Goal: Download file/media

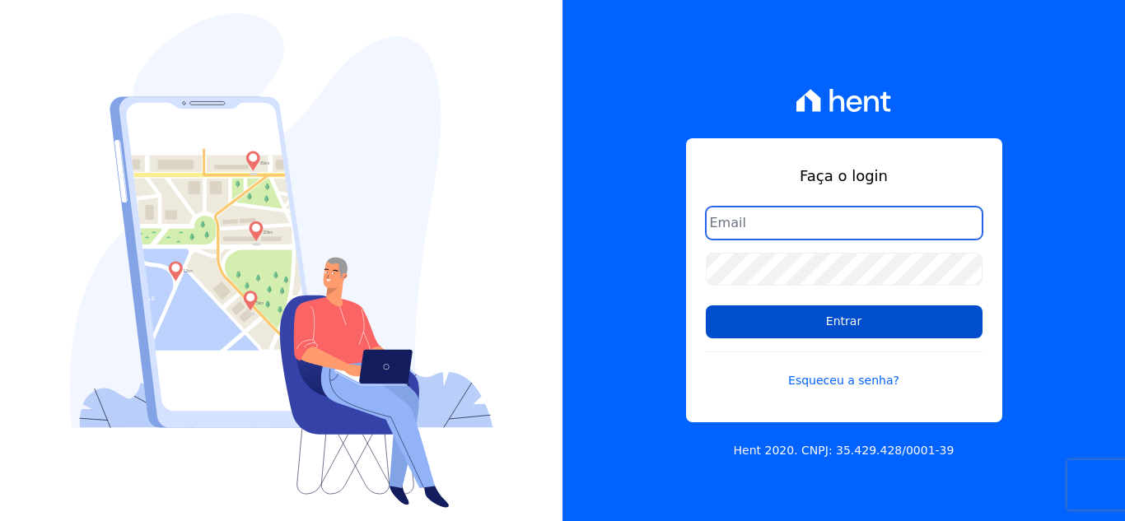
type input "[EMAIL_ADDRESS][DOMAIN_NAME]"
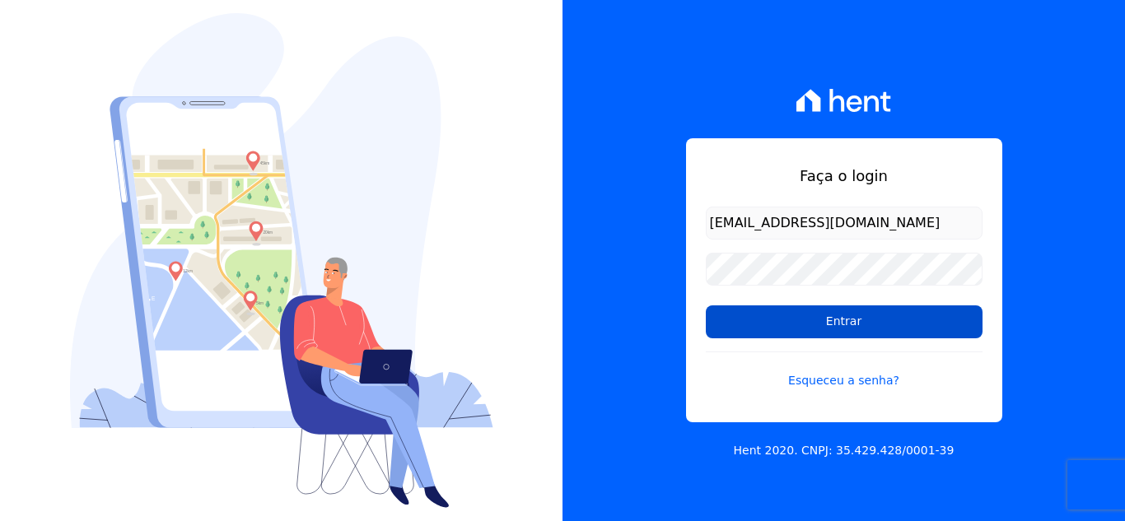
click at [847, 321] on input "Entrar" at bounding box center [844, 322] width 277 height 33
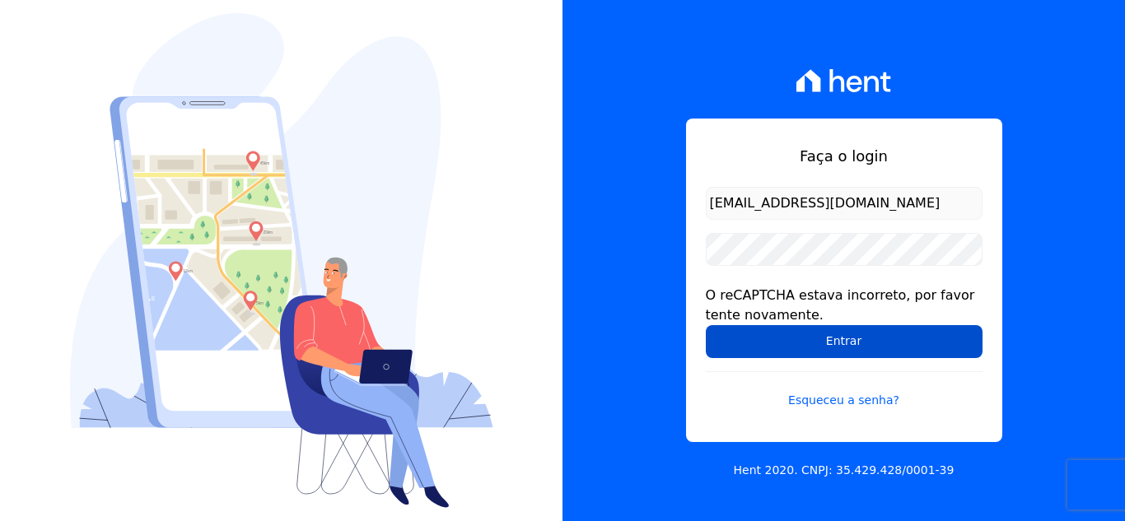
click at [768, 342] on input "Entrar" at bounding box center [844, 341] width 277 height 33
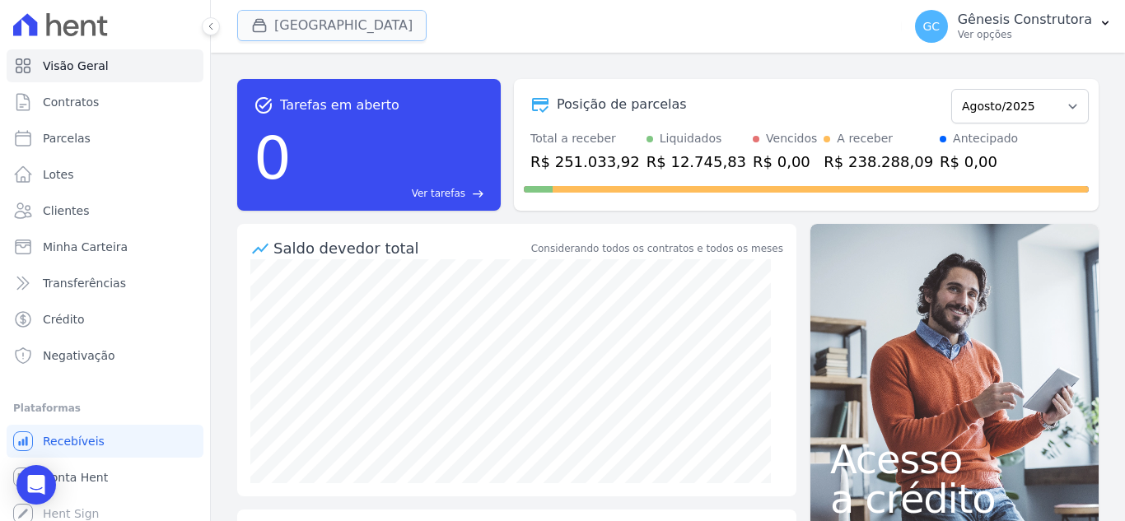
click at [297, 34] on button "[GEOGRAPHIC_DATA]" at bounding box center [331, 25] width 189 height 31
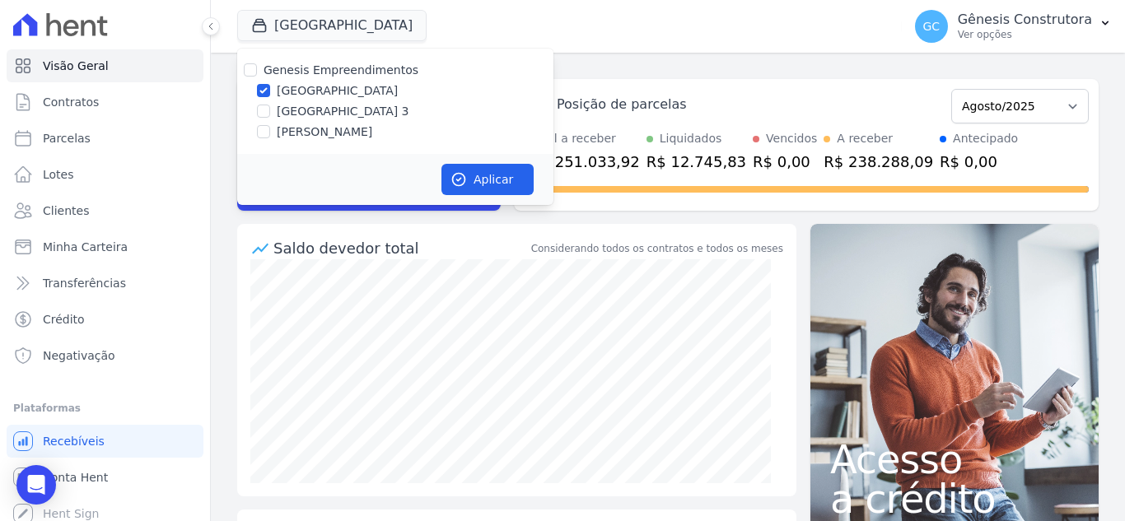
click at [636, 63] on div "task_alt Tarefas em aberto 0 Ver tarefas east Posição de parcelas Abril/2023 Ma…" at bounding box center [668, 287] width 914 height 469
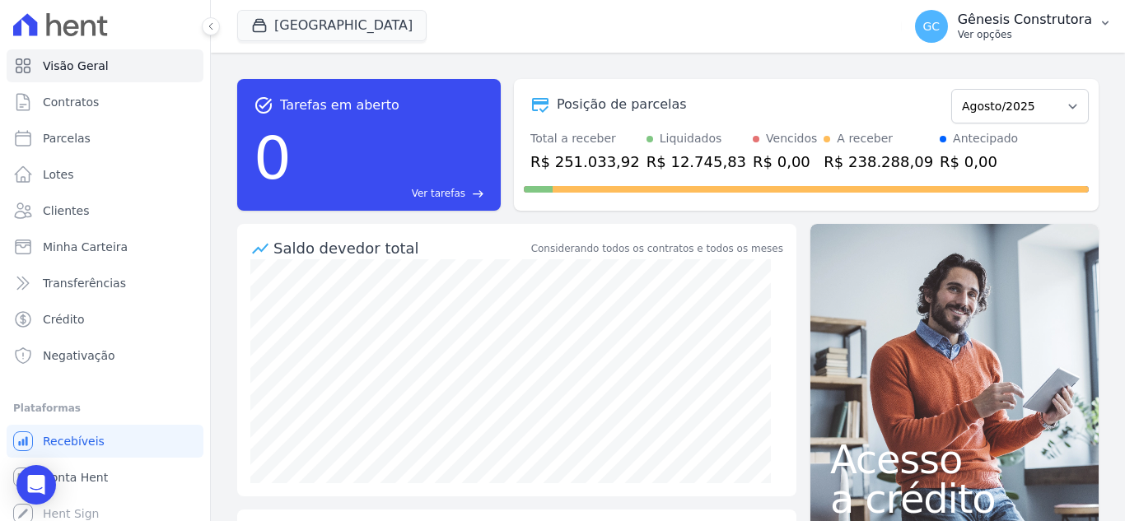
click at [1062, 22] on p "Gênesis Construtora" at bounding box center [1025, 20] width 134 height 16
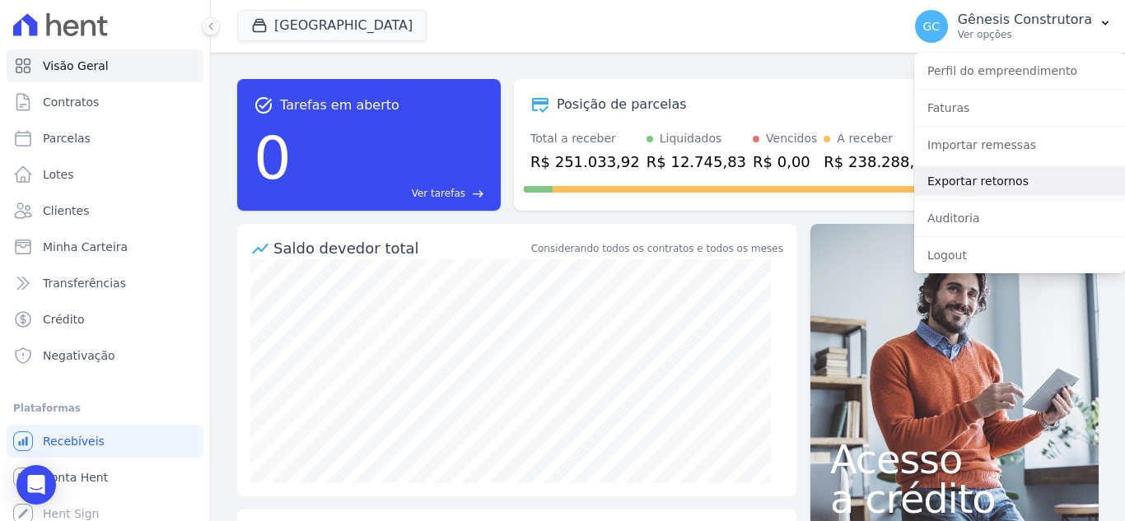
click at [1071, 170] on link "Exportar retornos" at bounding box center [1019, 181] width 211 height 30
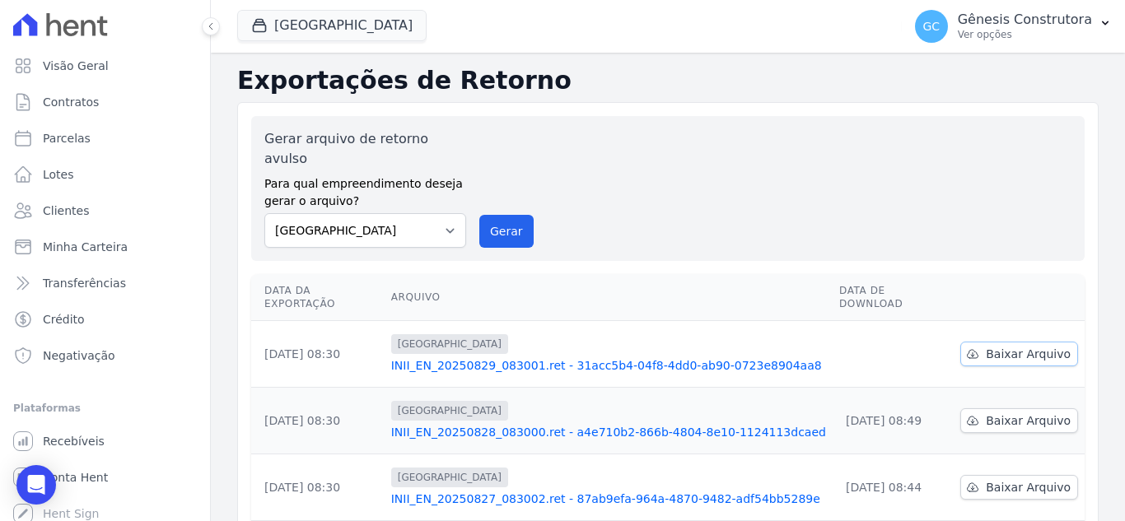
click at [1028, 346] on span "Baixar Arquivo" at bounding box center [1028, 354] width 85 height 16
click at [731, 70] on h2 "Exportações de Retorno" at bounding box center [667, 81] width 861 height 30
click at [526, 215] on button "Gerar" at bounding box center [506, 231] width 54 height 33
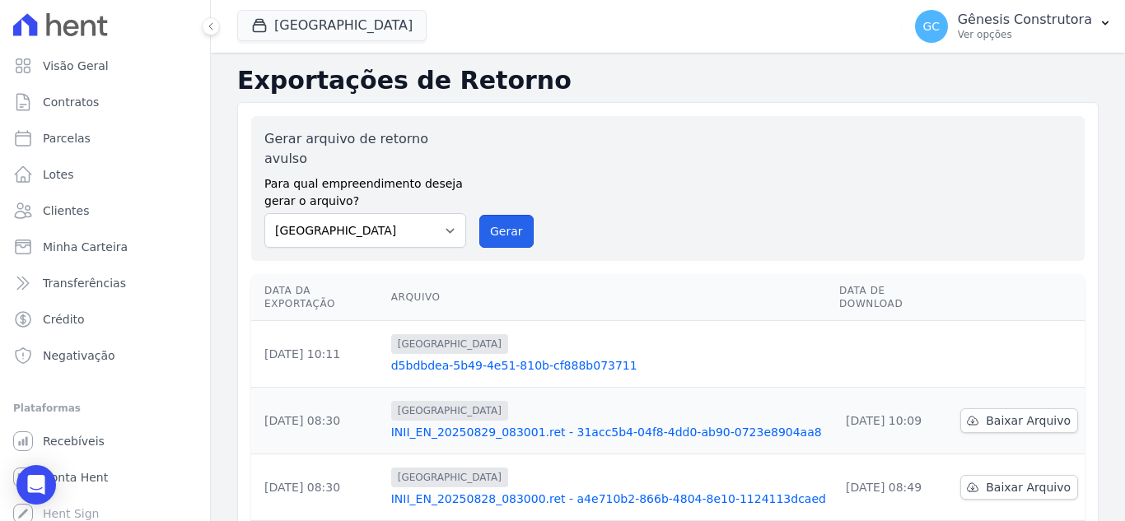
drag, startPoint x: 502, startPoint y: 223, endPoint x: 619, endPoint y: 151, distance: 136.9
click at [502, 223] on button "Gerar" at bounding box center [506, 231] width 54 height 33
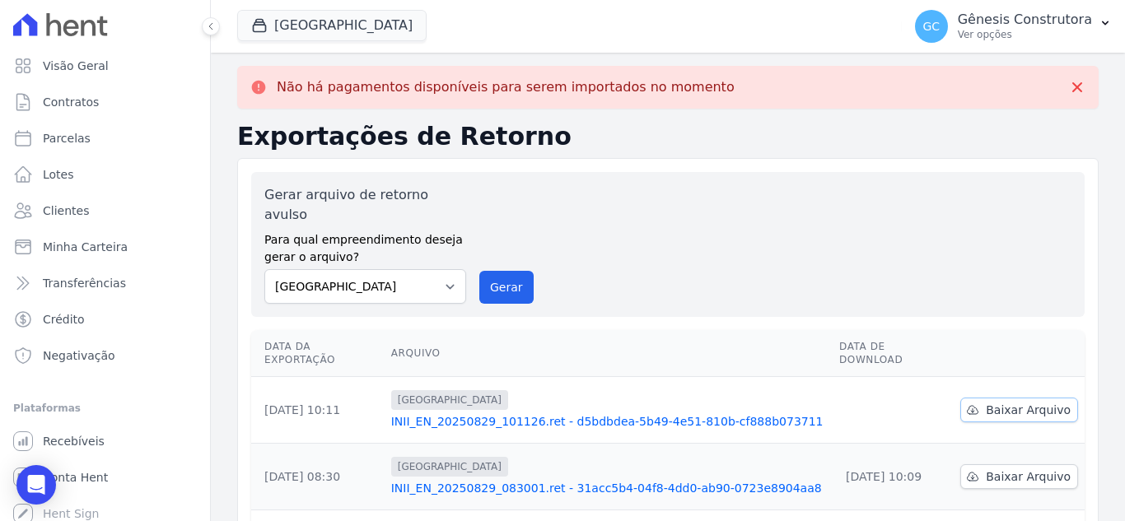
click at [987, 402] on span "Baixar Arquivo" at bounding box center [1028, 410] width 85 height 16
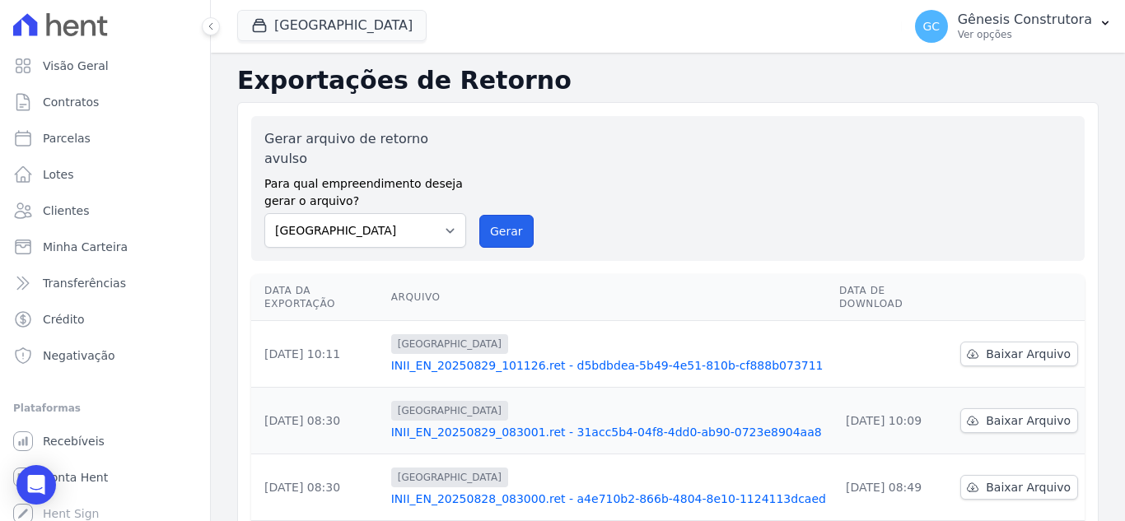
drag, startPoint x: 523, startPoint y: 214, endPoint x: 611, endPoint y: 145, distance: 112.0
click at [522, 215] on button "Gerar" at bounding box center [506, 231] width 54 height 33
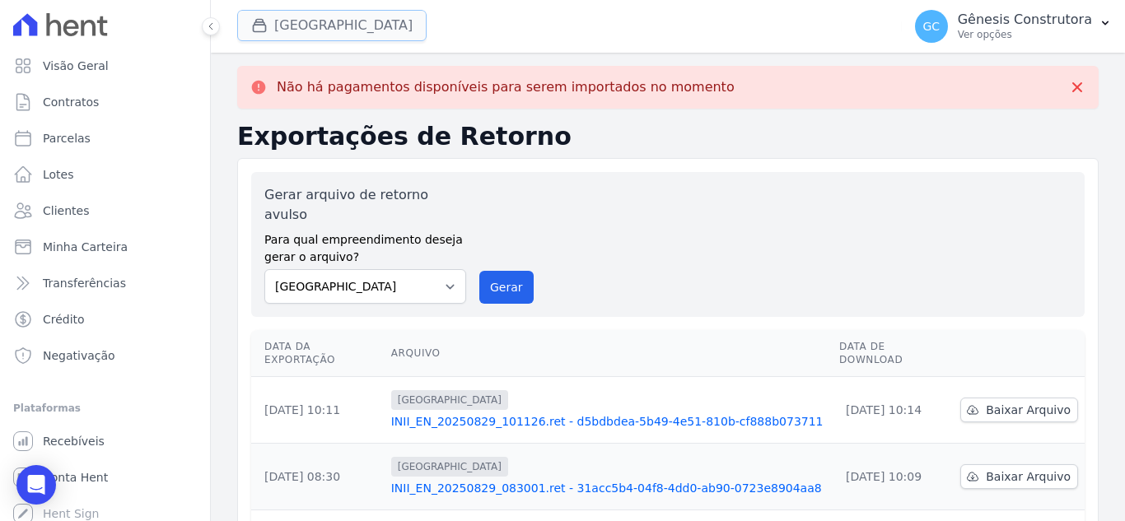
click at [384, 25] on button "[GEOGRAPHIC_DATA]" at bounding box center [331, 25] width 189 height 31
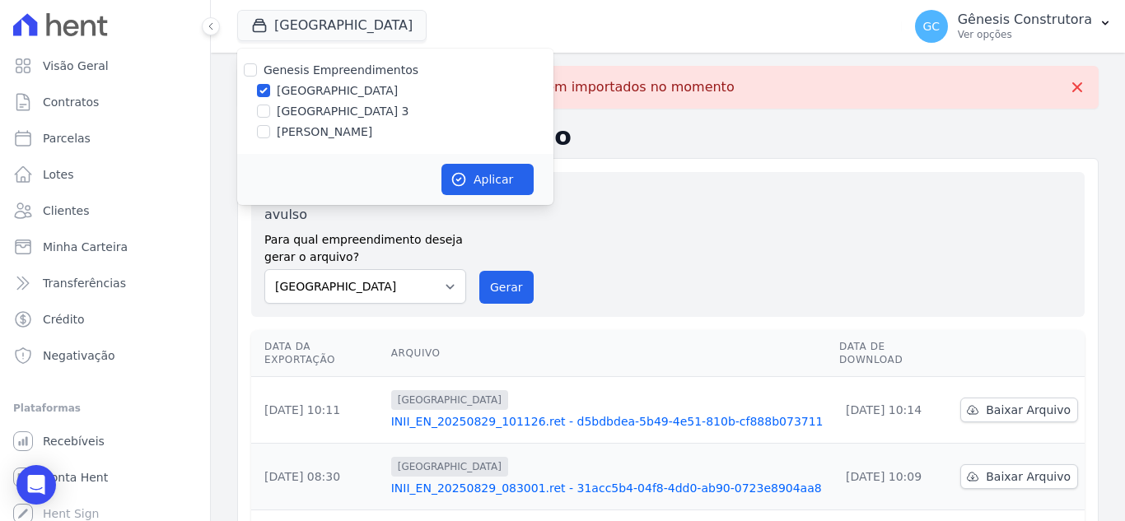
click at [303, 113] on label "[GEOGRAPHIC_DATA] 3" at bounding box center [343, 111] width 133 height 17
click at [270, 113] on input "[GEOGRAPHIC_DATA] 3" at bounding box center [263, 111] width 13 height 13
checkbox input "true"
click at [306, 88] on label "[GEOGRAPHIC_DATA]" at bounding box center [337, 90] width 121 height 17
click at [270, 88] on input "[GEOGRAPHIC_DATA]" at bounding box center [263, 90] width 13 height 13
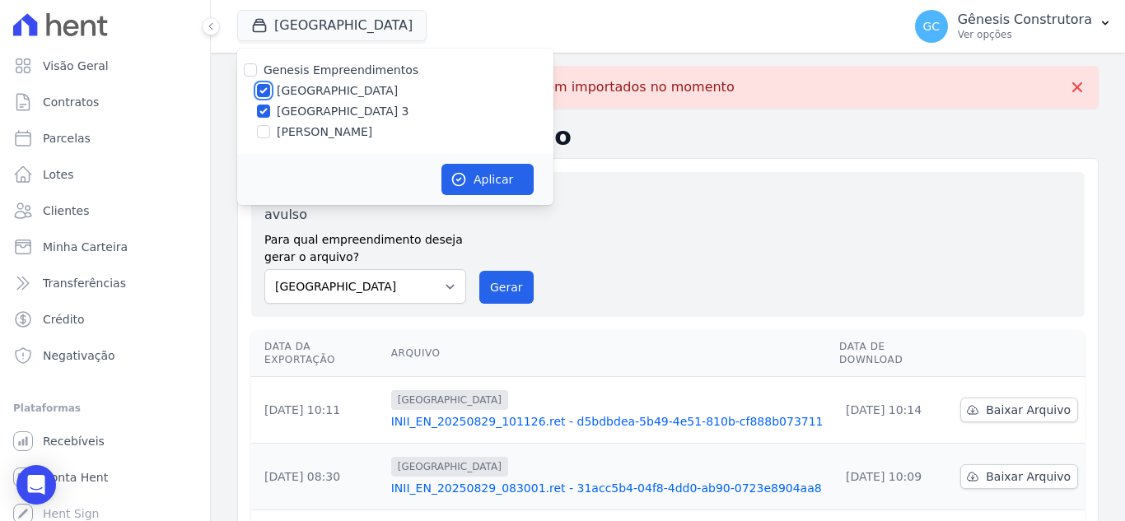
checkbox input "false"
click at [493, 176] on button "Aplicar" at bounding box center [487, 179] width 92 height 31
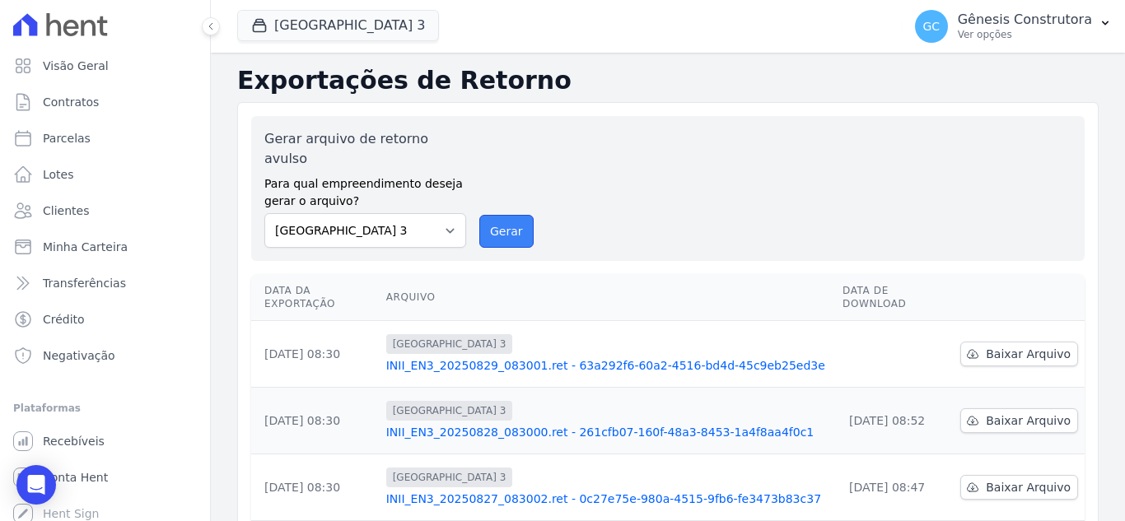
click at [489, 215] on button "Gerar" at bounding box center [506, 231] width 54 height 33
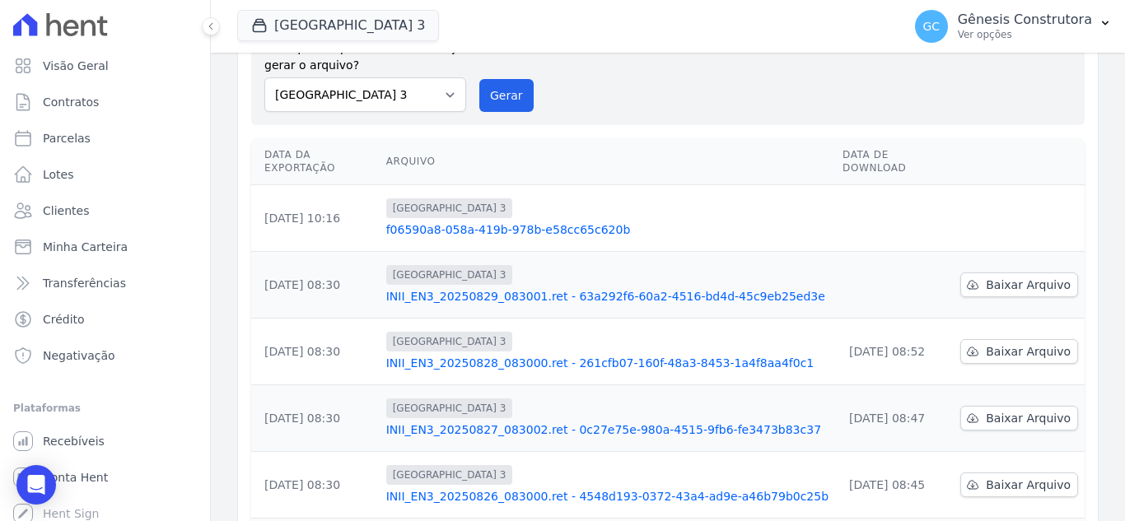
scroll to position [165, 0]
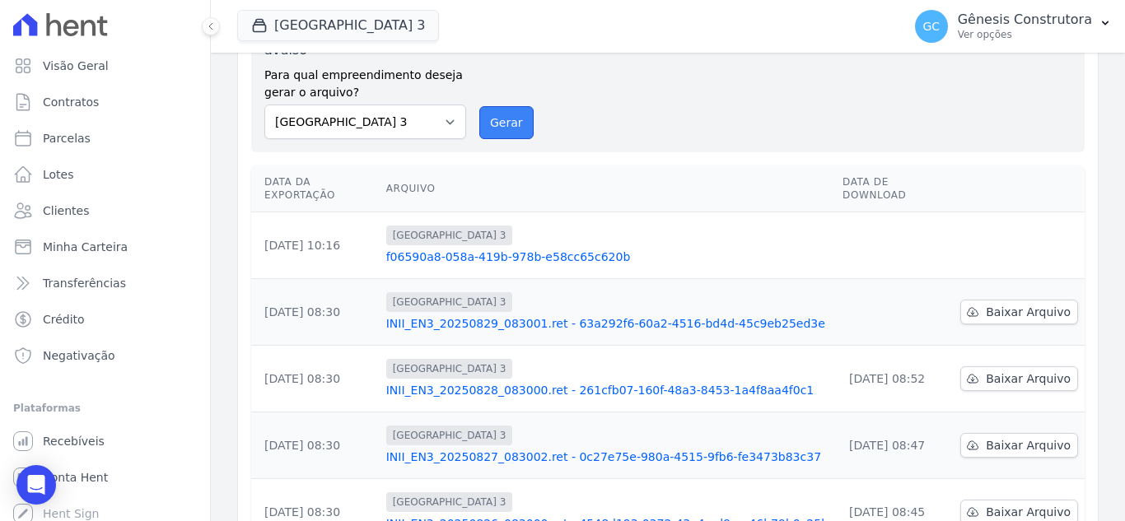
click at [483, 110] on button "Gerar" at bounding box center [506, 122] width 54 height 33
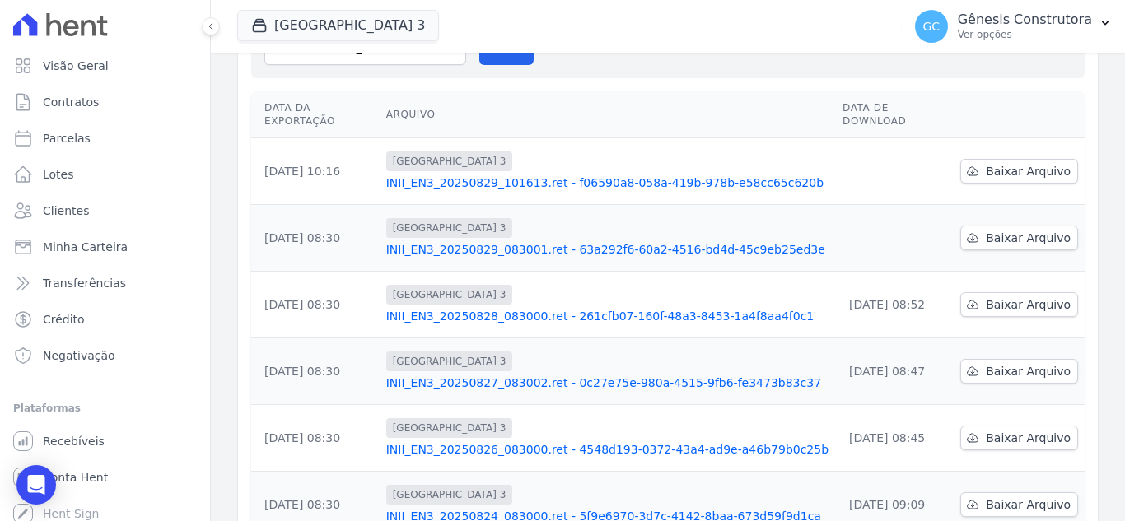
scroll to position [247, 0]
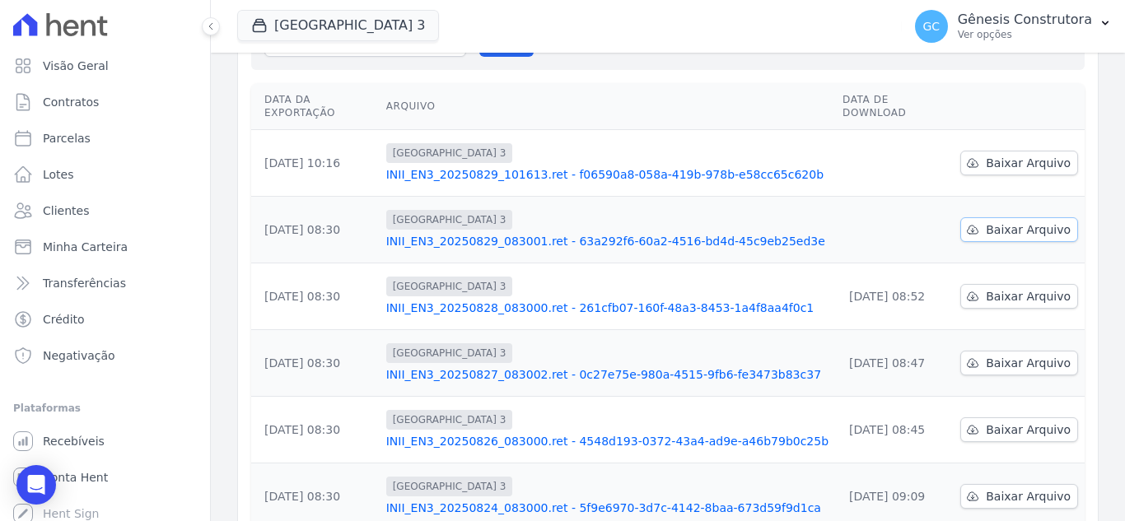
click at [977, 217] on link "Baixar Arquivo" at bounding box center [1019, 229] width 118 height 25
click at [991, 151] on link "Baixar Arquivo" at bounding box center [1019, 163] width 118 height 25
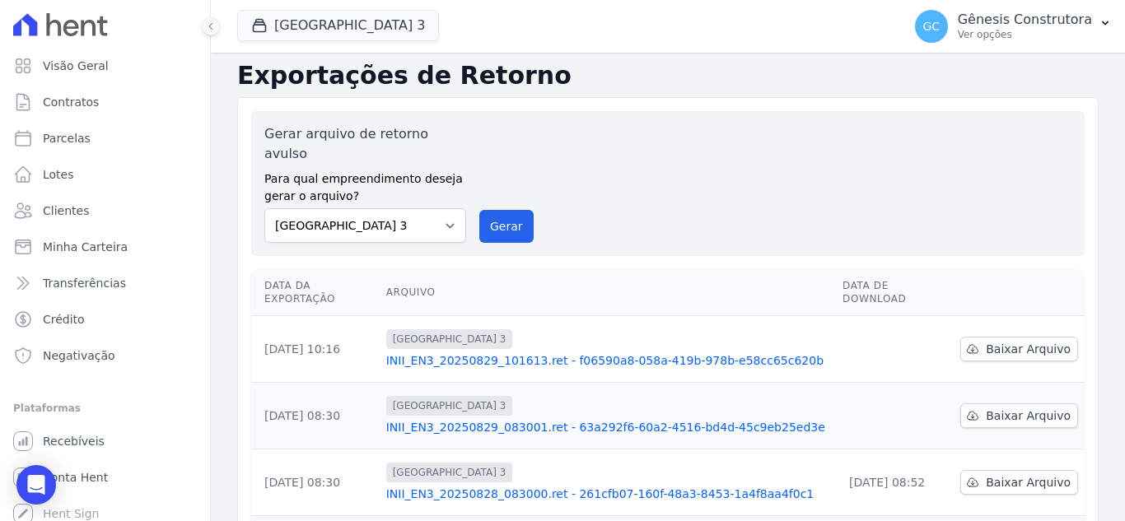
scroll to position [0, 0]
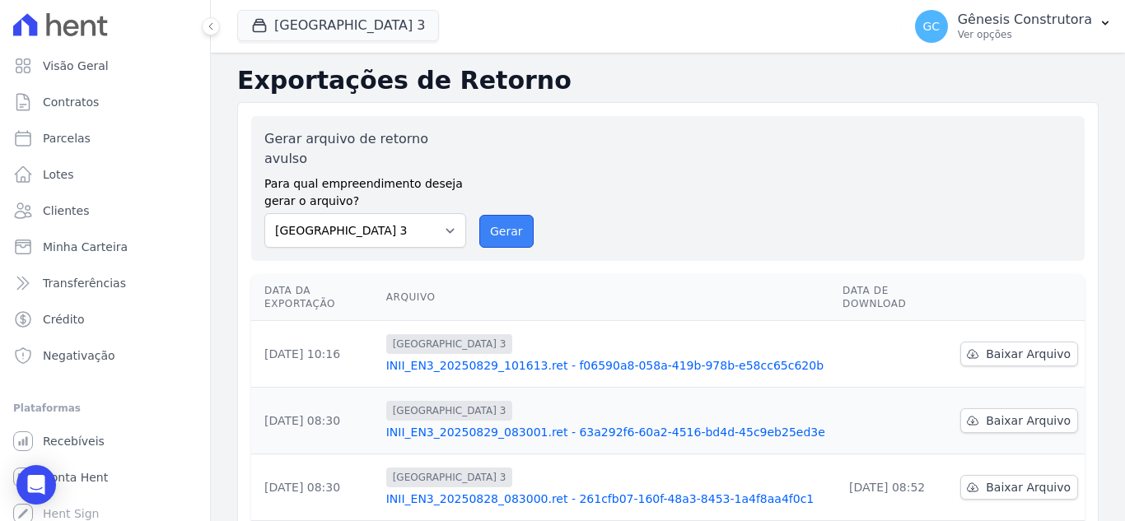
click at [491, 215] on button "Gerar" at bounding box center [506, 231] width 54 height 33
